Goal: Find specific page/section: Find specific page/section

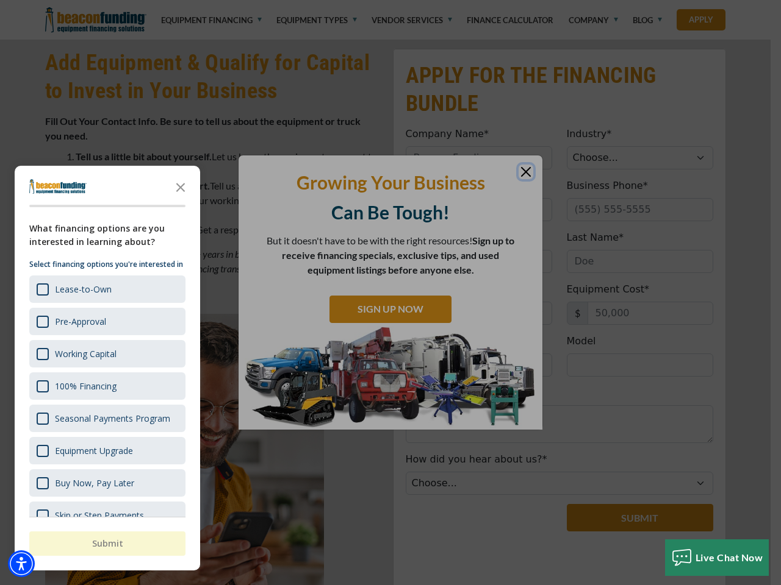
click at [390, 0] on div at bounding box center [390, 292] width 781 height 585
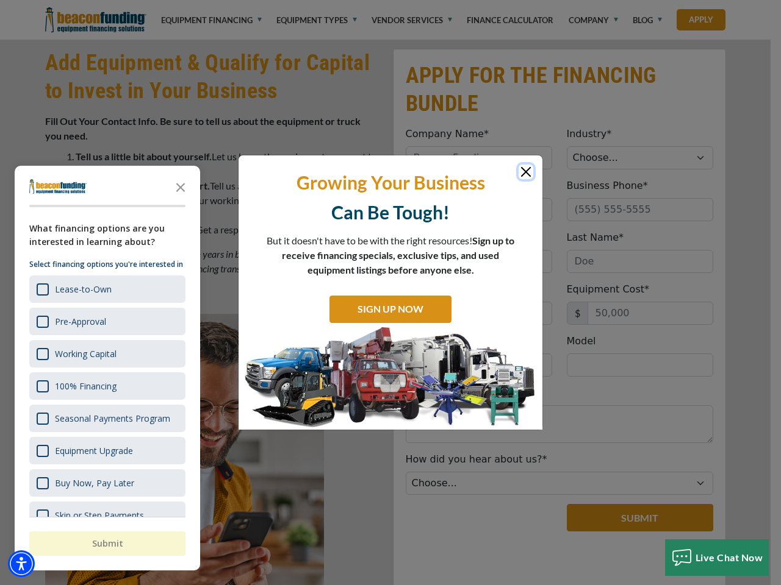
click at [21, 564] on img "Accessibility Menu" at bounding box center [21, 564] width 27 height 27
